Goal: Task Accomplishment & Management: Manage account settings

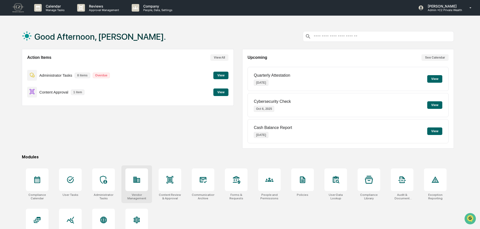
click at [137, 182] on icon at bounding box center [136, 180] width 7 height 6
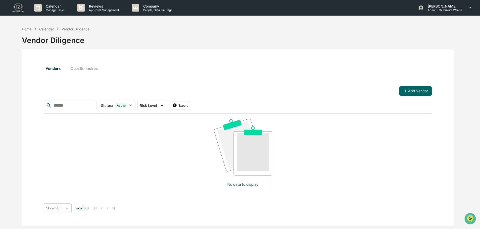
click at [23, 28] on div "Home" at bounding box center [27, 29] width 10 height 4
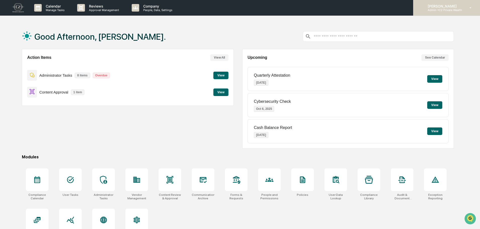
click at [444, 10] on p "Admin • C2 Private Wealth" at bounding box center [443, 10] width 38 height 4
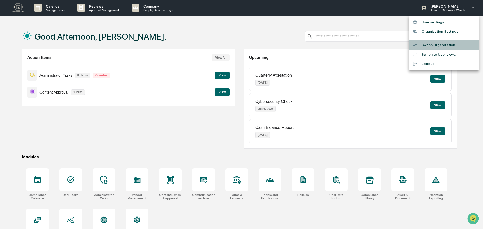
click at [436, 45] on li "Switch Organization" at bounding box center [443, 44] width 70 height 9
